Goal: Find specific page/section: Find specific page/section

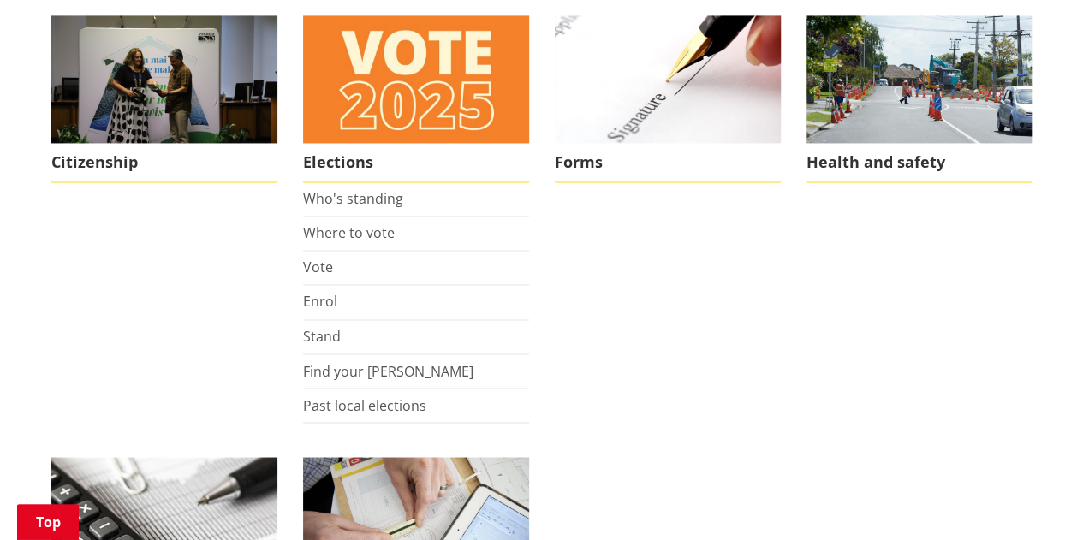
scroll to position [1280, 0]
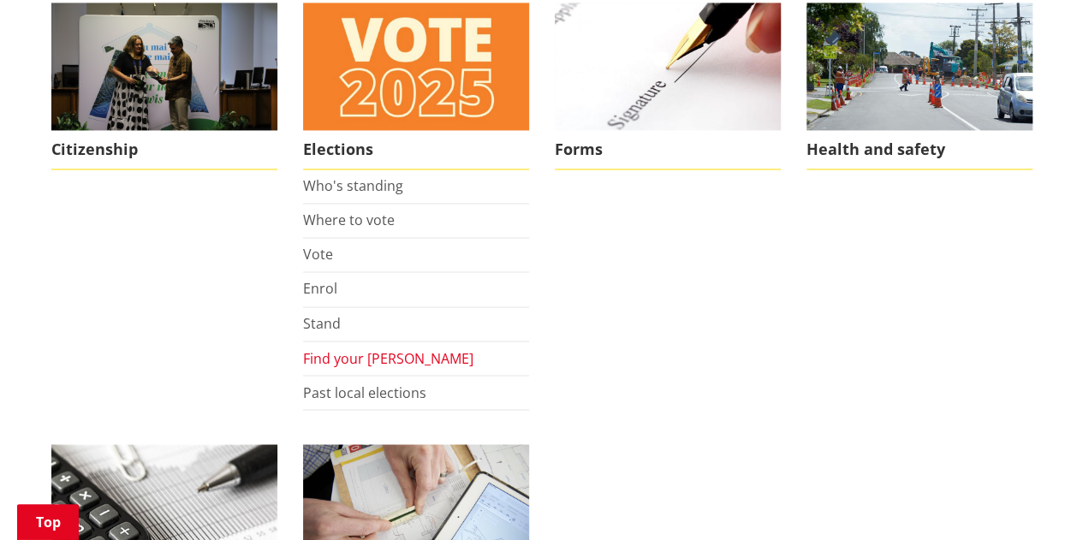
click at [371, 353] on link "Find your [PERSON_NAME]" at bounding box center [388, 357] width 170 height 19
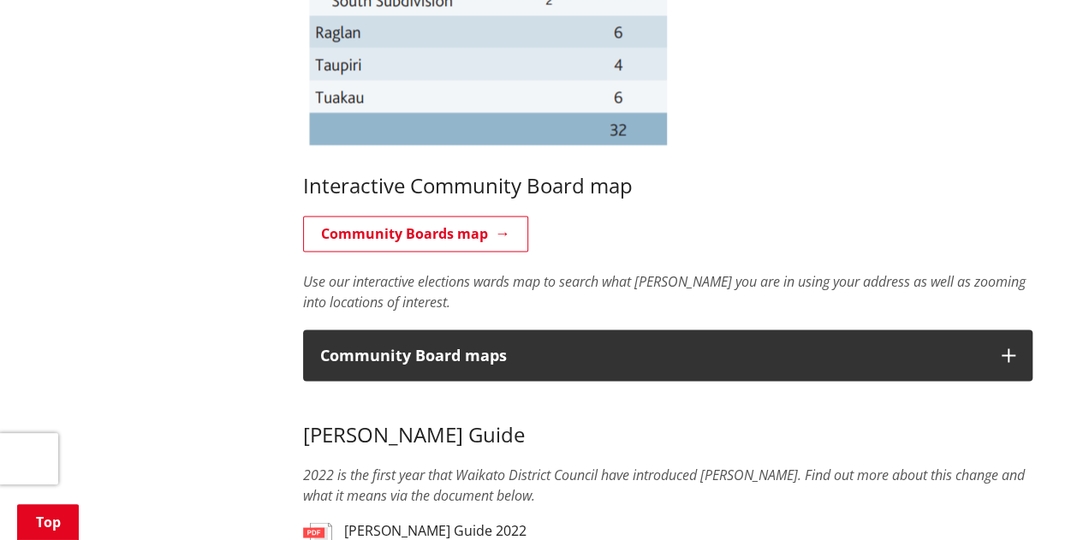
scroll to position [1238, 0]
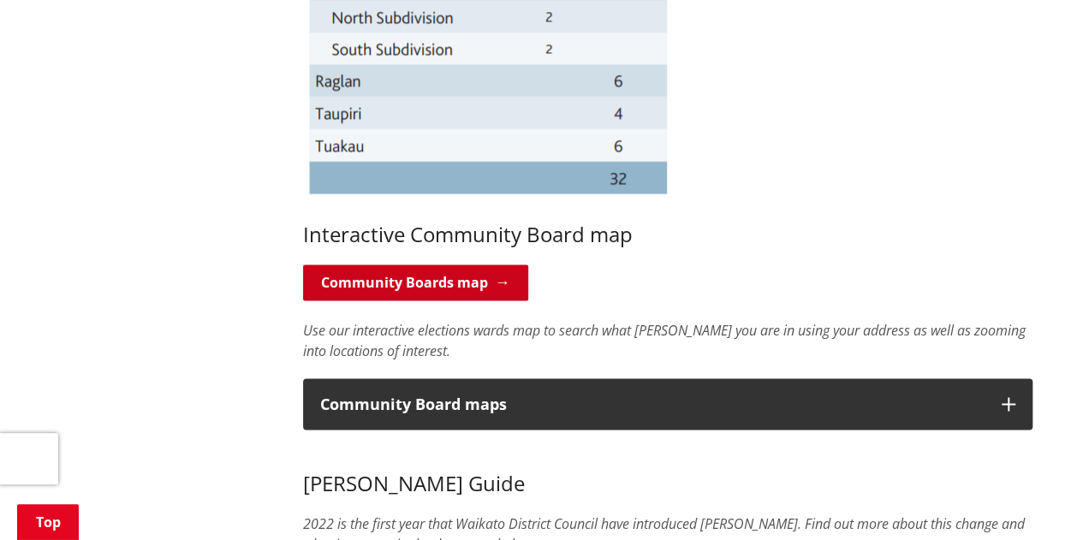
click at [467, 285] on link "Community Boards map" at bounding box center [415, 282] width 225 height 36
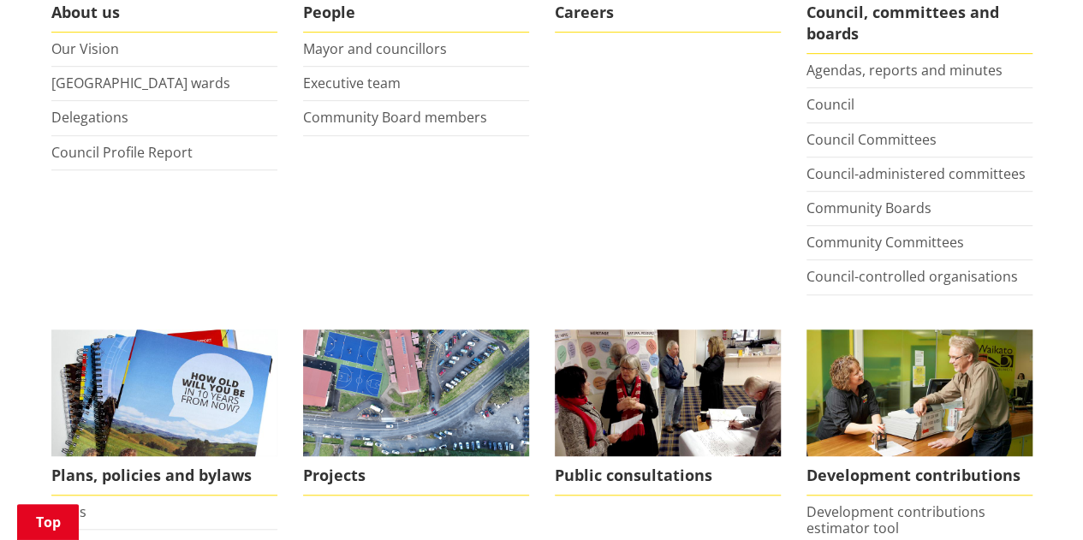
scroll to position [474, 0]
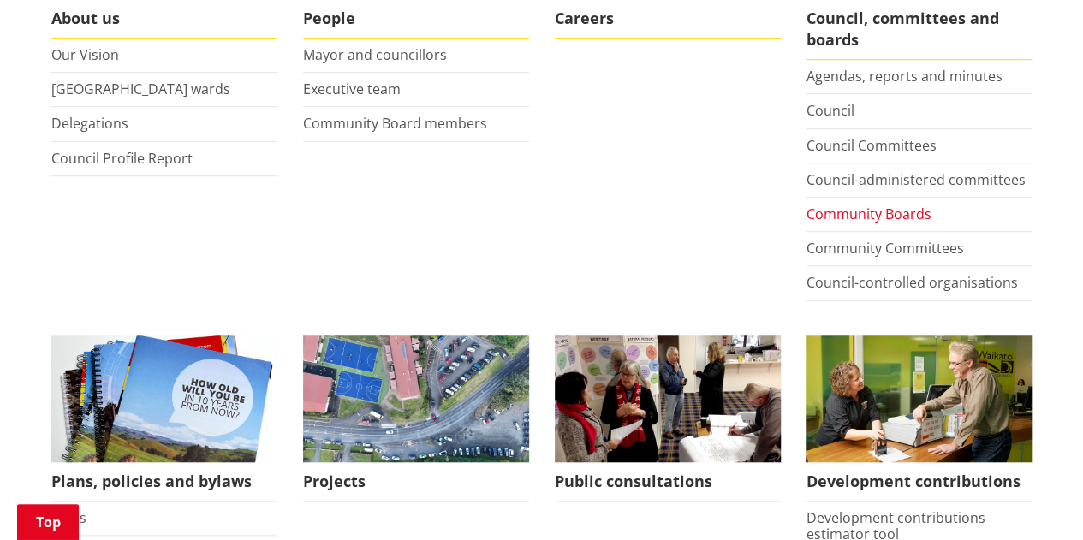
click at [892, 211] on link "Community Boards" at bounding box center [868, 214] width 125 height 19
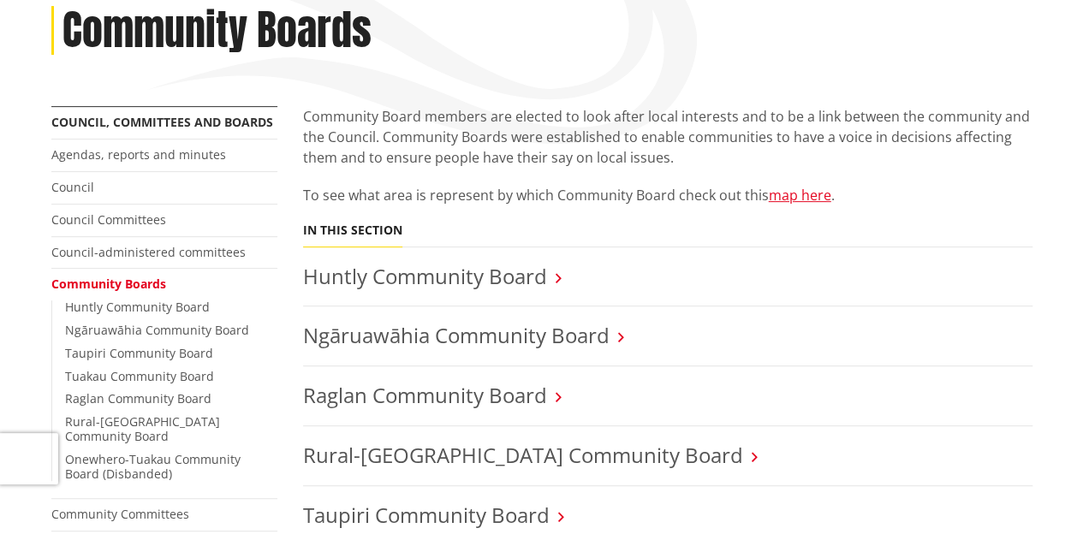
scroll to position [250, 0]
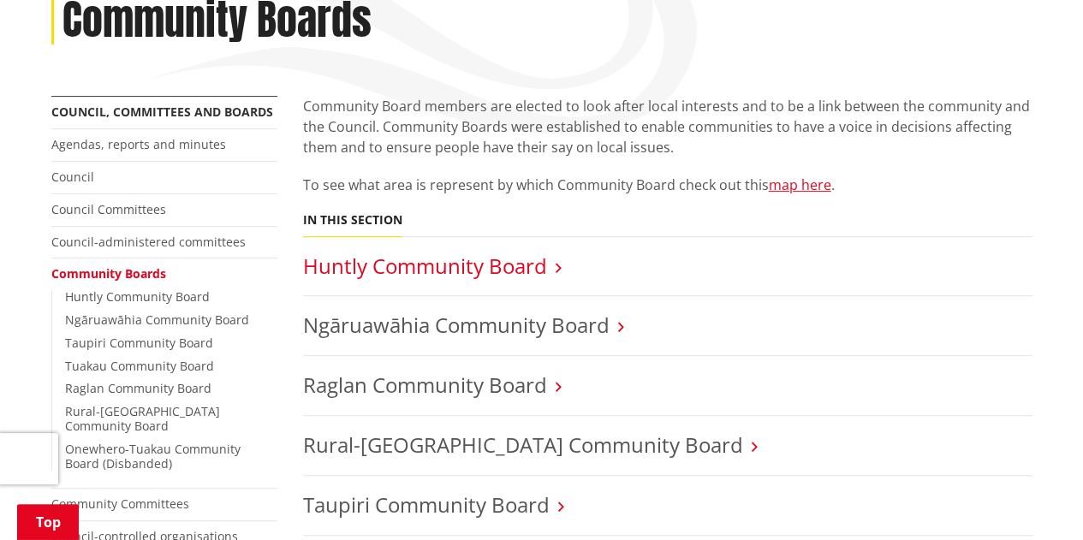
click at [491, 270] on link "Huntly Community Board" at bounding box center [425, 266] width 244 height 28
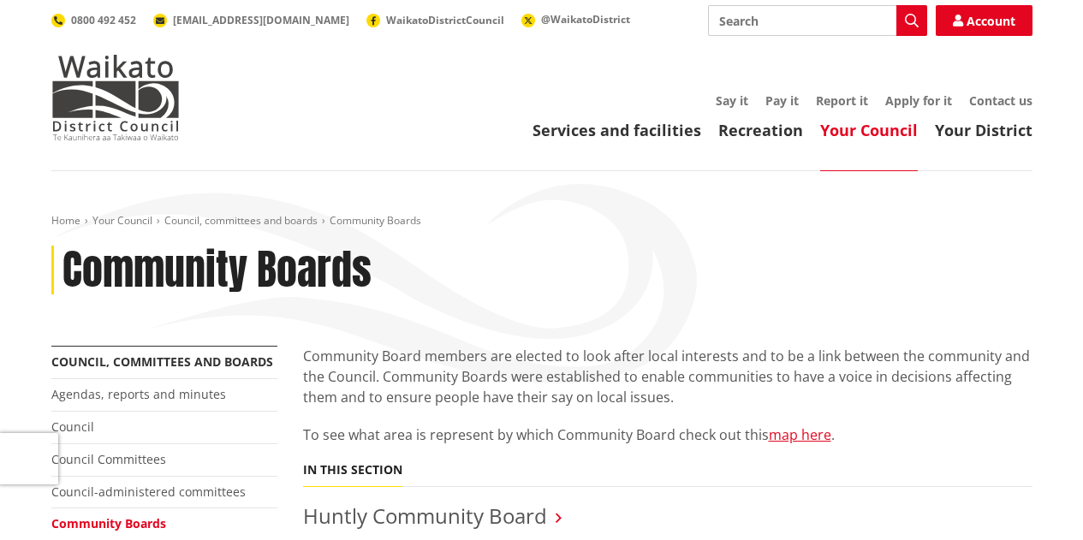
scroll to position [250, 0]
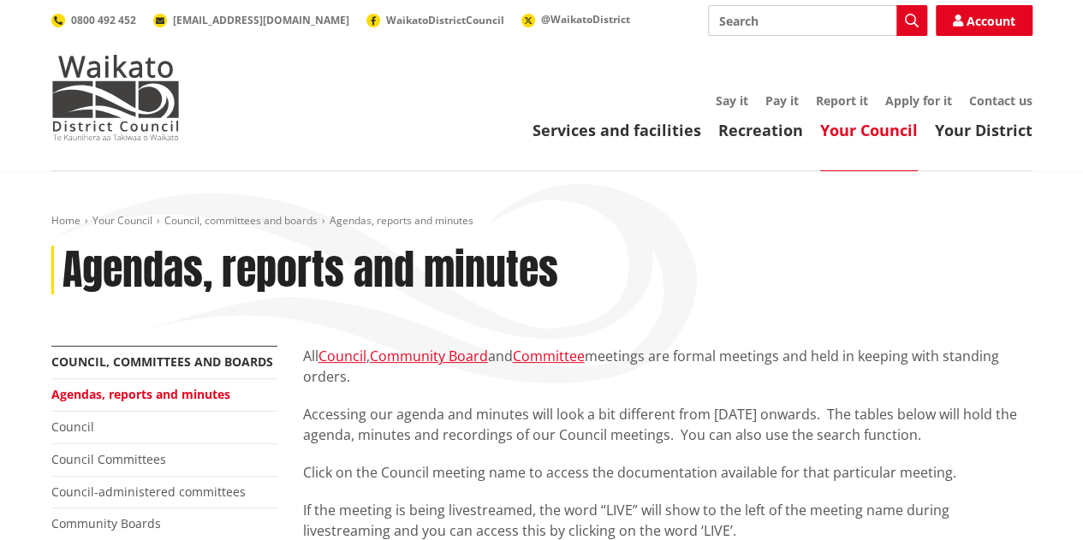
click at [745, 25] on input "Search" at bounding box center [817, 20] width 219 height 31
type input "community board map"
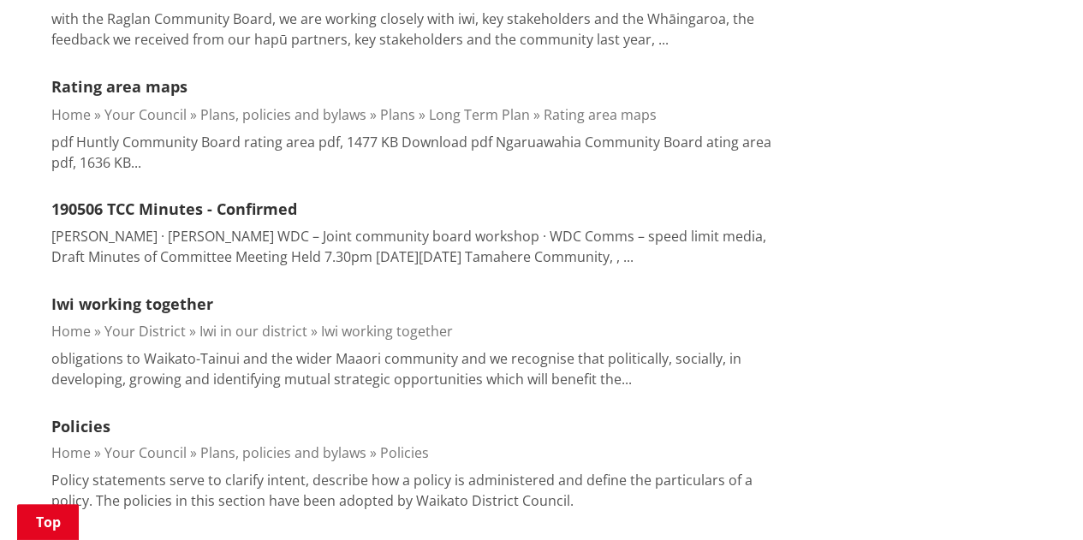
scroll to position [1531, 0]
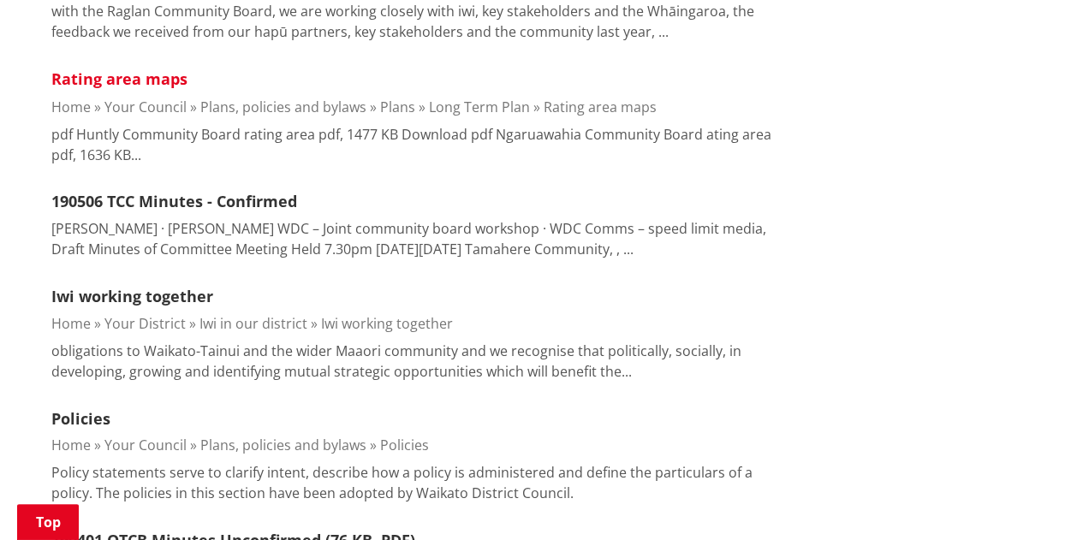
click at [163, 80] on link "Rating area maps" at bounding box center [119, 78] width 136 height 21
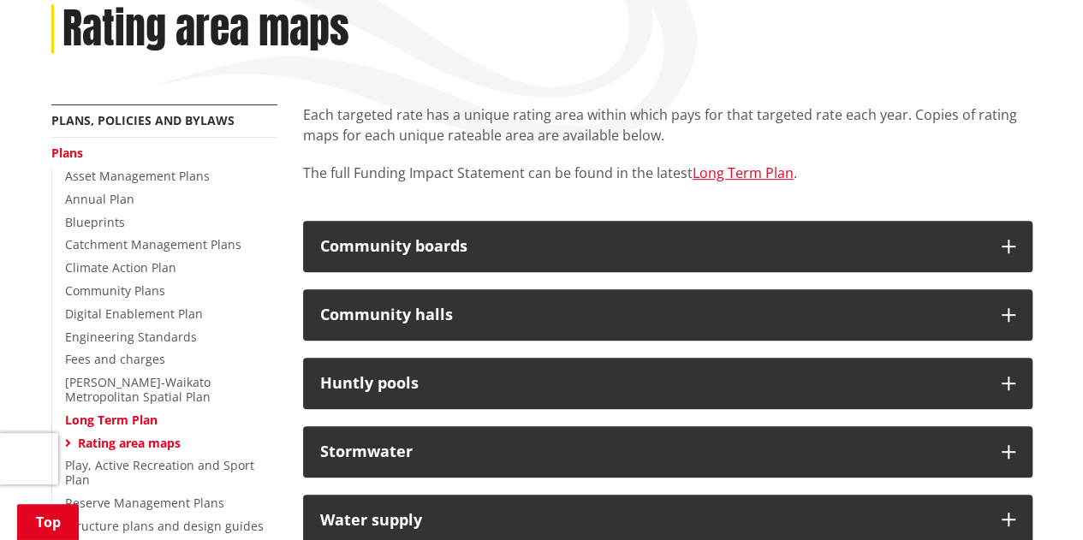
scroll to position [280, 0]
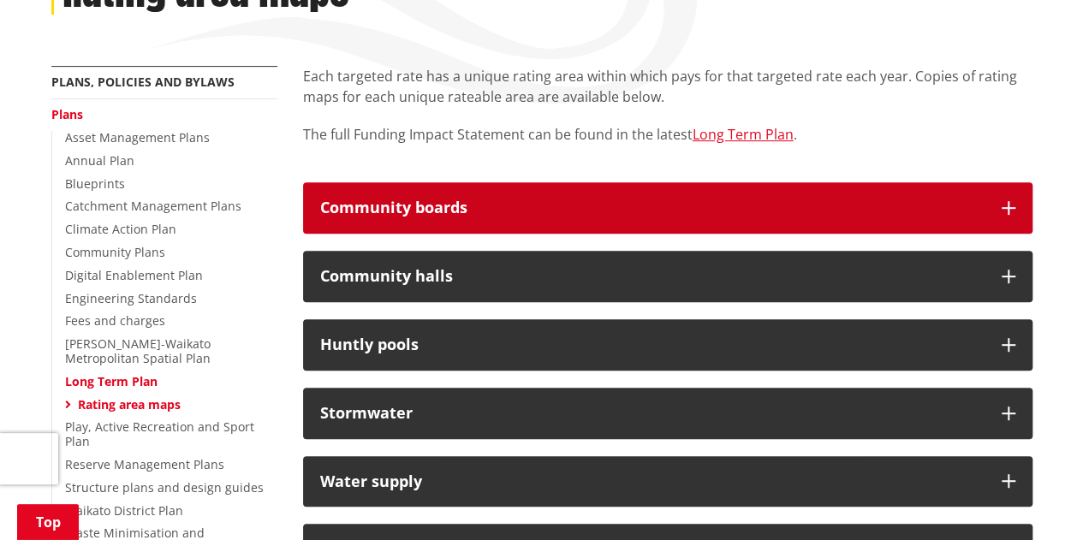
click at [1001, 215] on button "Community boards" at bounding box center [667, 207] width 729 height 51
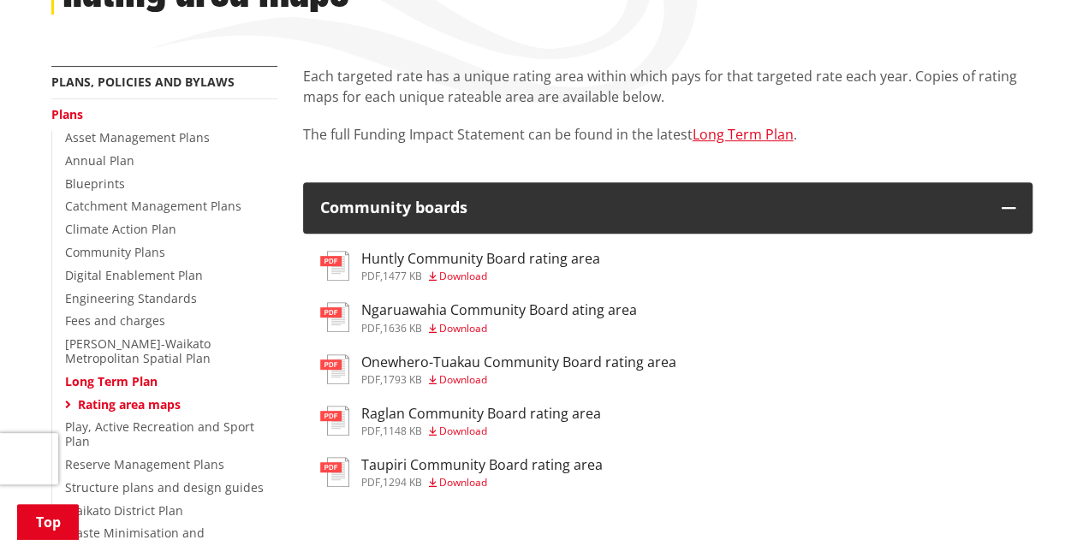
click at [401, 431] on span "1148 KB" at bounding box center [402, 431] width 39 height 15
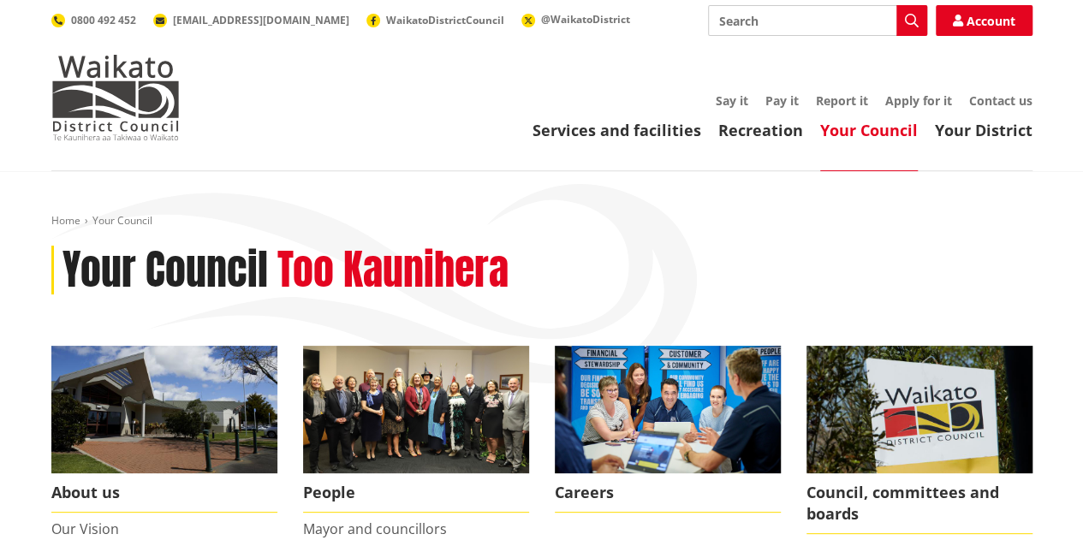
click at [791, 26] on input "Search" at bounding box center [817, 20] width 219 height 31
type input "community board maps"
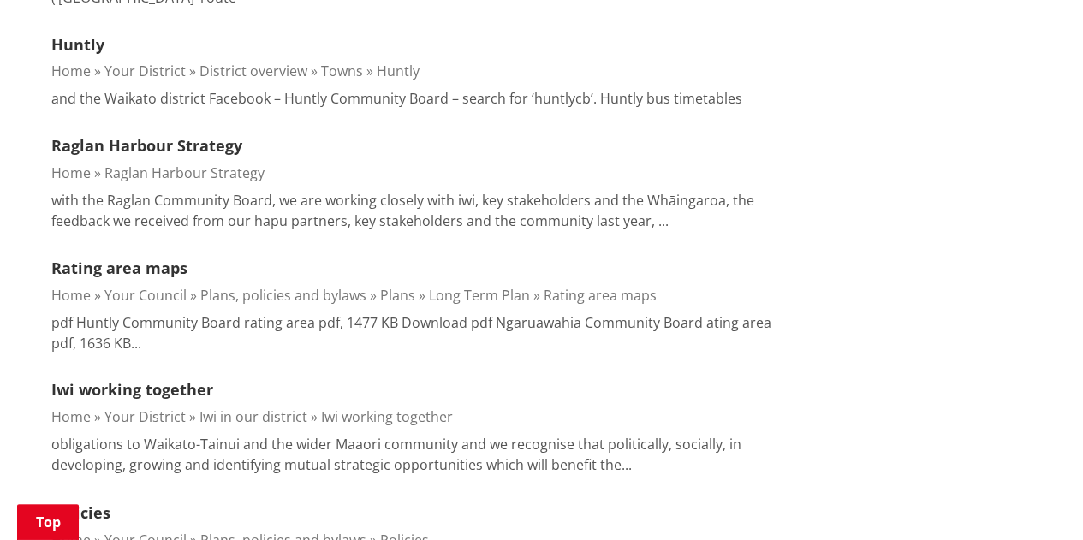
scroll to position [1170, 0]
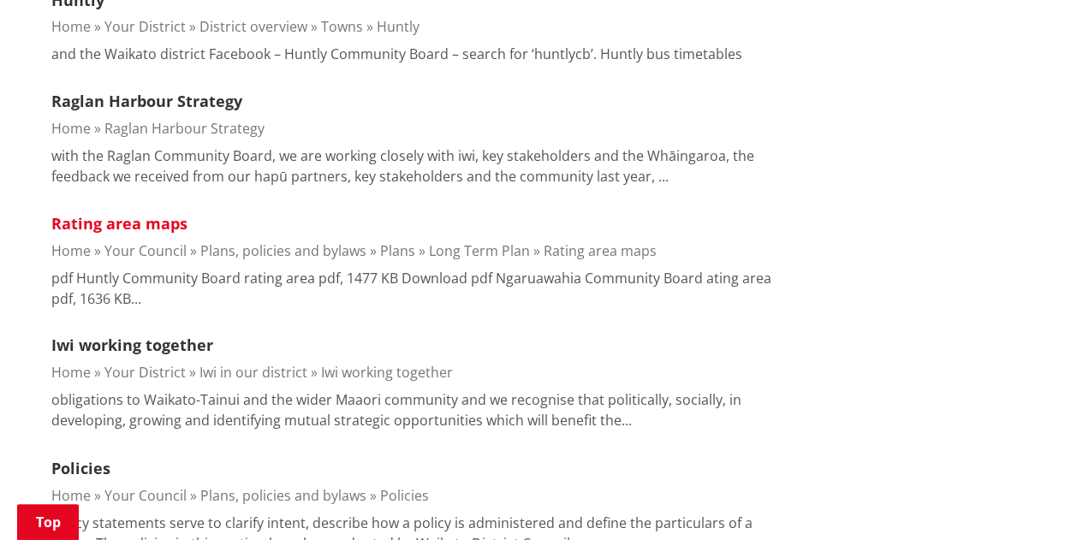
click at [159, 213] on link "Rating area maps" at bounding box center [119, 223] width 136 height 21
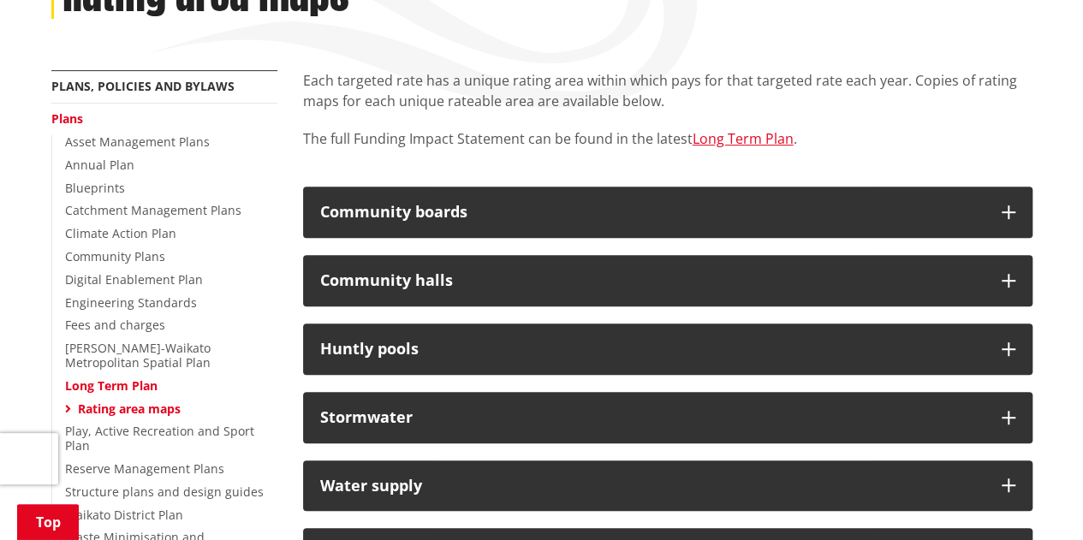
scroll to position [282, 0]
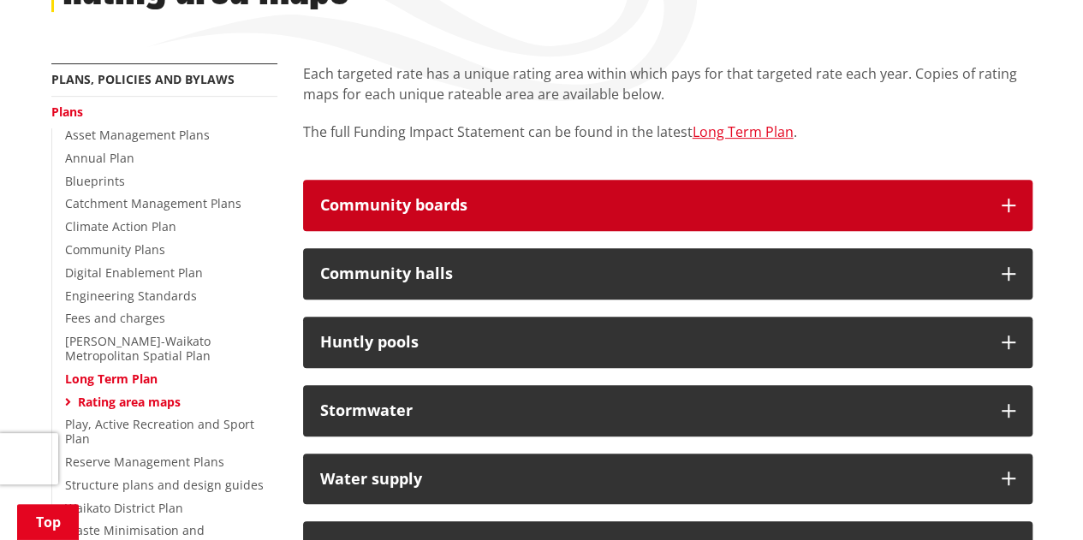
click at [1010, 215] on button "Community boards" at bounding box center [667, 205] width 729 height 51
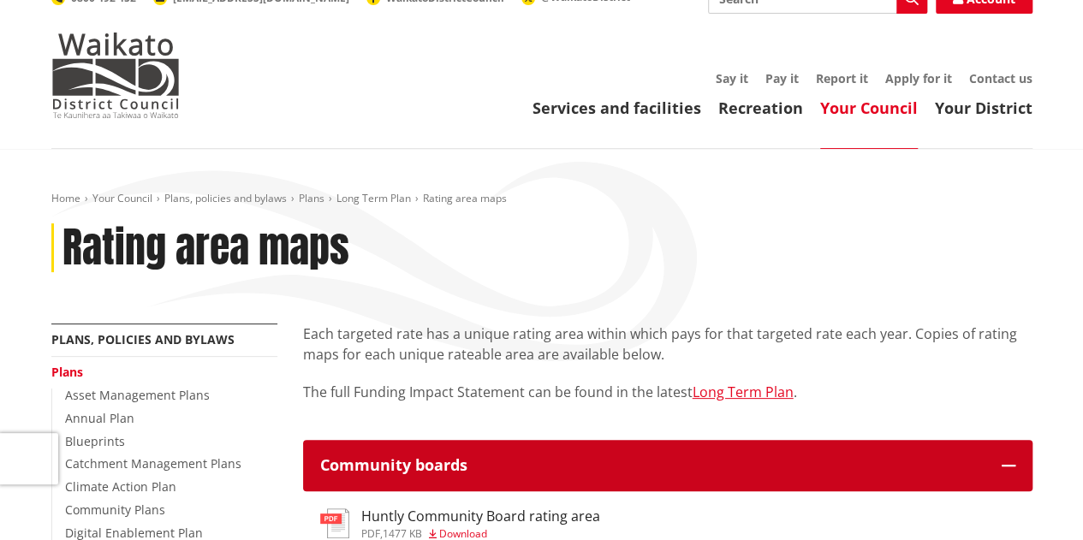
scroll to position [0, 0]
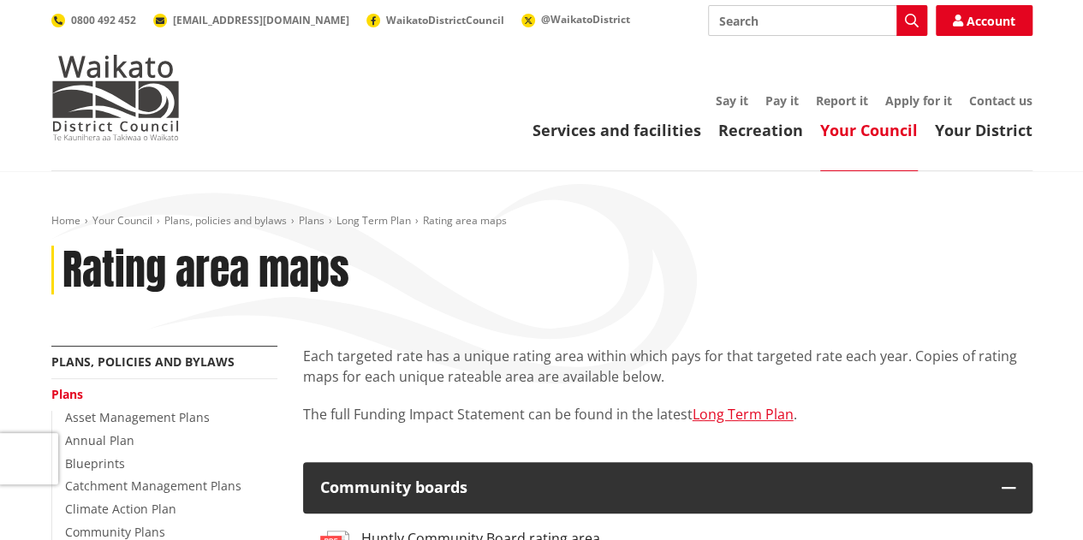
drag, startPoint x: 1078, startPoint y: 110, endPoint x: 1090, endPoint y: 86, distance: 26.8
click at [754, 21] on input "Search" at bounding box center [817, 20] width 219 height 31
type input "ward maps"
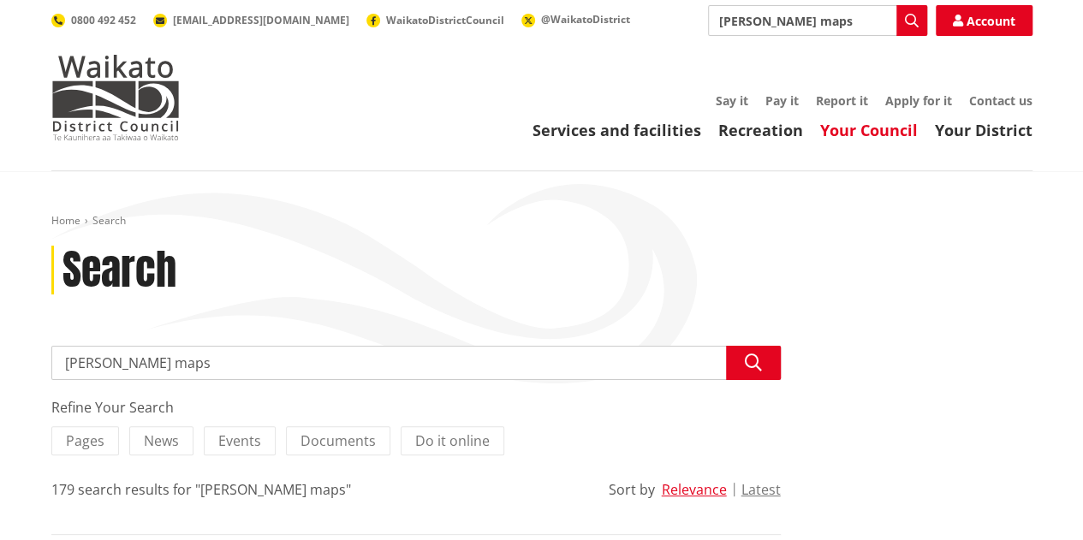
click at [838, 135] on link "Your Council" at bounding box center [869, 130] width 98 height 21
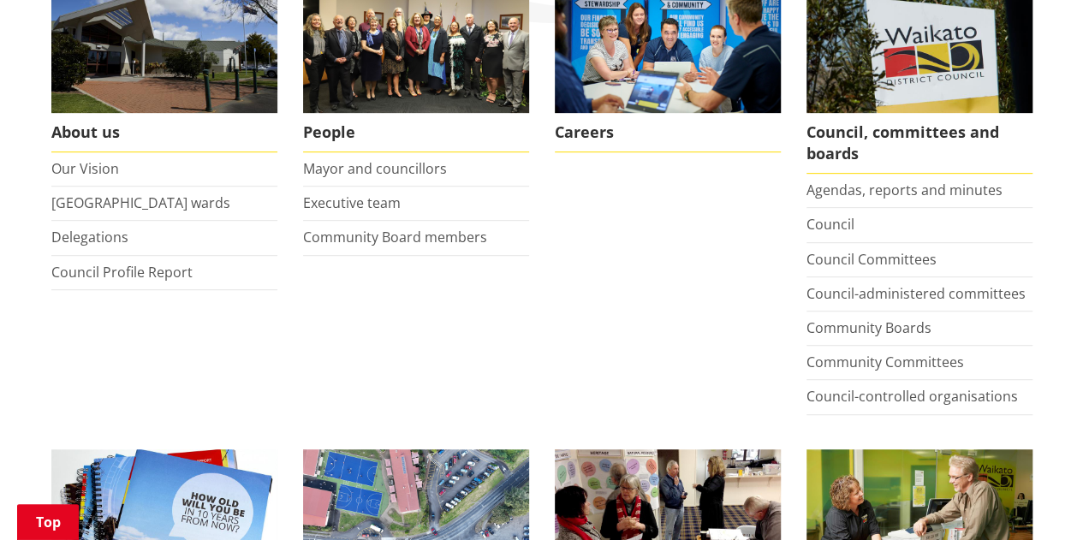
scroll to position [366, 0]
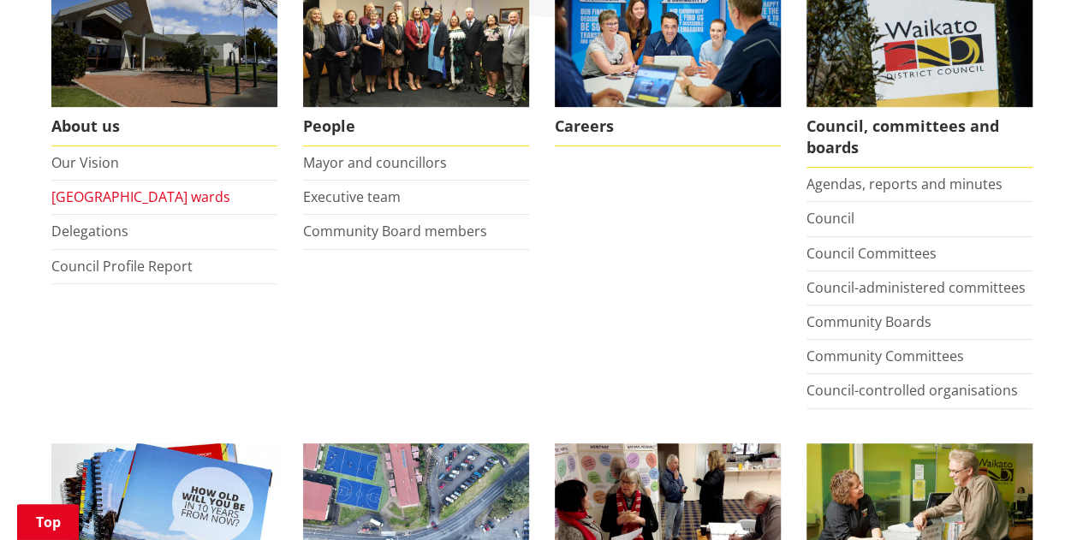
click at [151, 197] on link "[GEOGRAPHIC_DATA] wards" at bounding box center [140, 196] width 179 height 19
